Goal: Check status

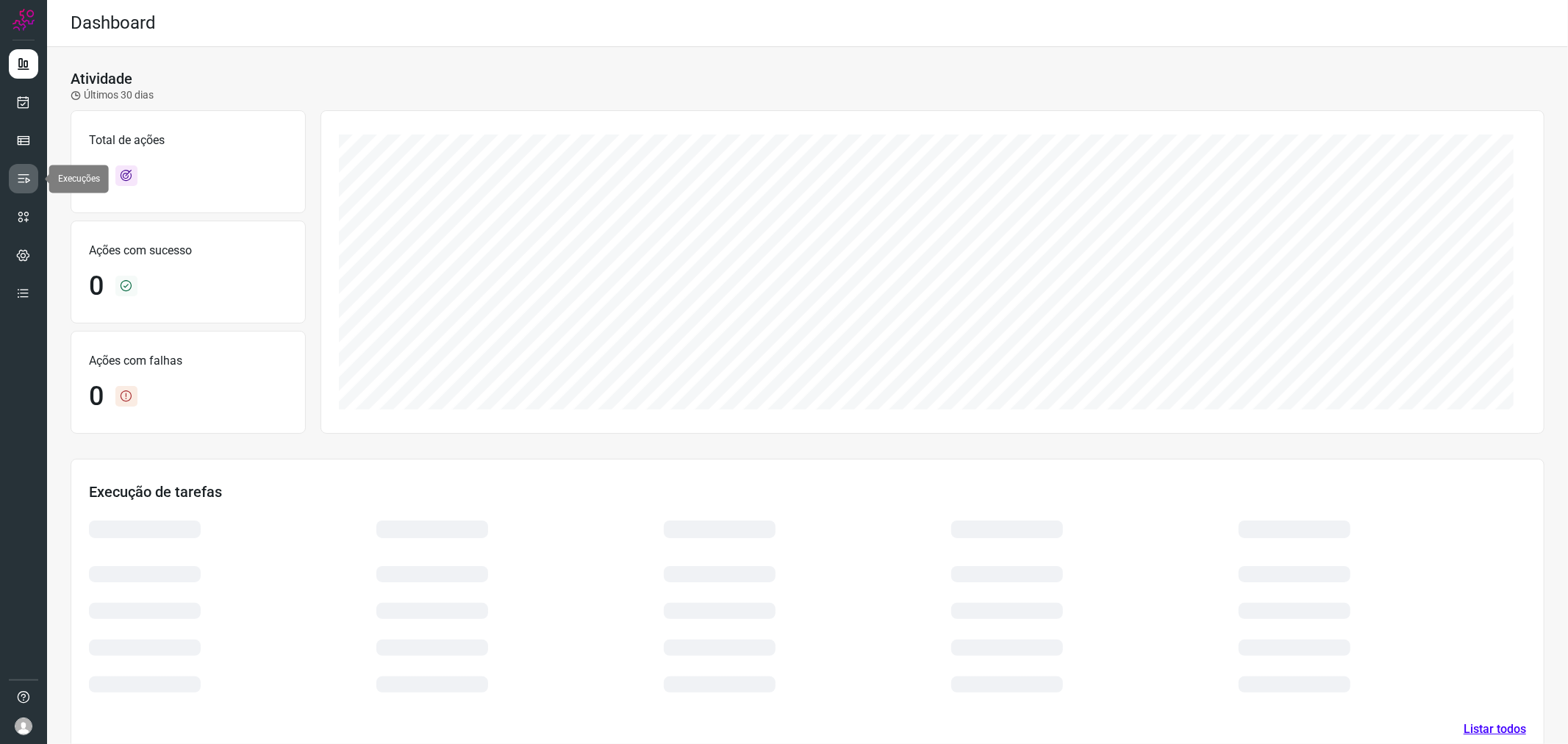
click at [20, 183] on icon at bounding box center [23, 179] width 14 height 14
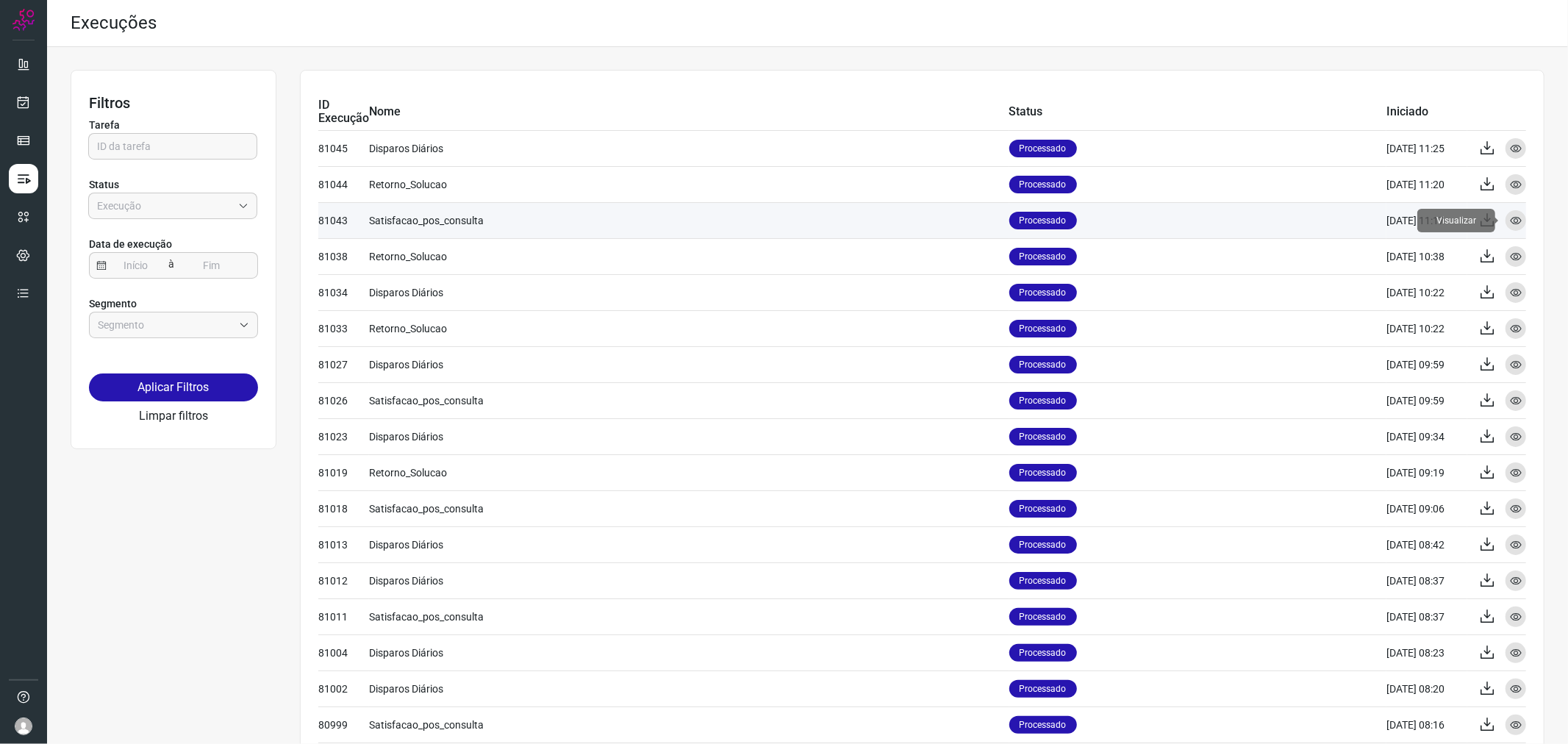
click at [1510, 221] on icon at bounding box center [1515, 220] width 12 height 12
